Goal: Information Seeking & Learning: Learn about a topic

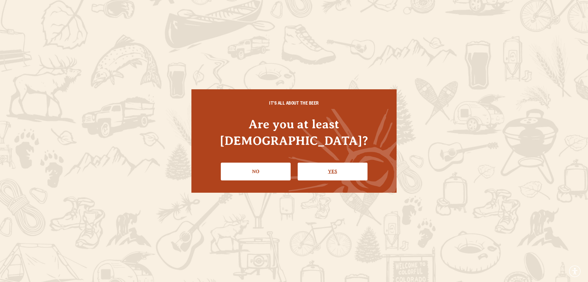
click at [329, 163] on link "Yes" at bounding box center [333, 171] width 70 height 18
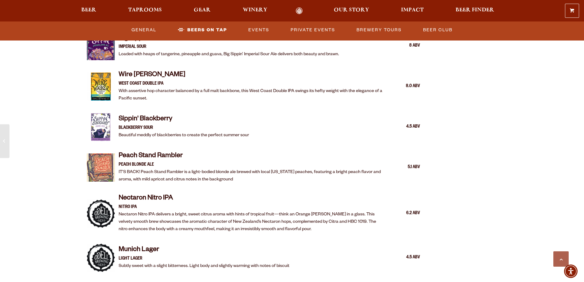
scroll to position [1134, 0]
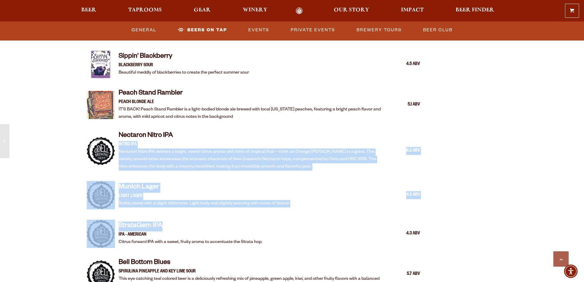
drag, startPoint x: 180, startPoint y: 129, endPoint x: 314, endPoint y: 238, distance: 173.0
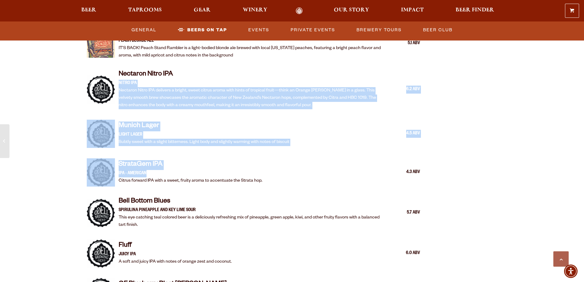
scroll to position [1257, 0]
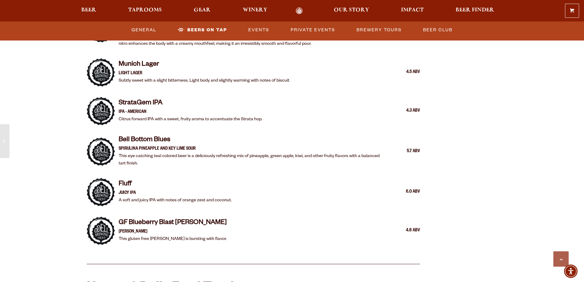
click at [273, 180] on div "Fluff Juicy IPA A soft and juicy IPA with notes of orange zest and coconut. 6.0…" at bounding box center [270, 192] width 302 height 25
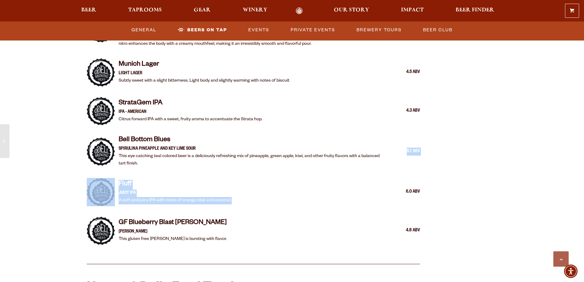
drag, startPoint x: 173, startPoint y: 160, endPoint x: 279, endPoint y: 216, distance: 119.8
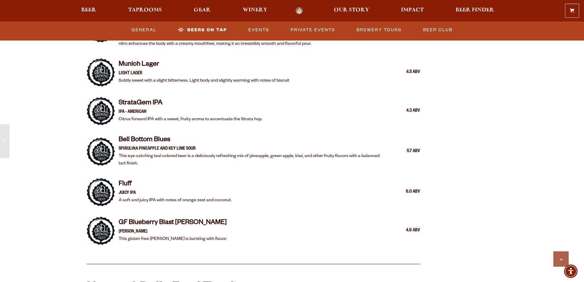
click at [292, 233] on div "GF Blueberry Blast Seltzer GF Seltzer This gluten free seltzer is bursting with…" at bounding box center [270, 230] width 302 height 25
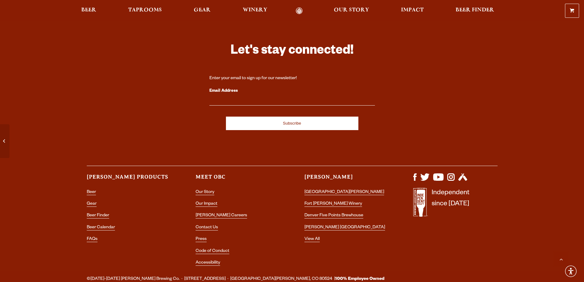
scroll to position [2642, 0]
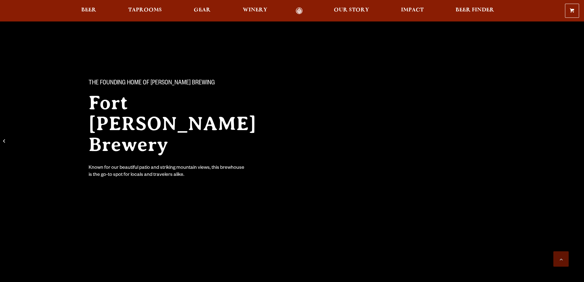
scroll to position [2642, 0]
